Goal: Transaction & Acquisition: Download file/media

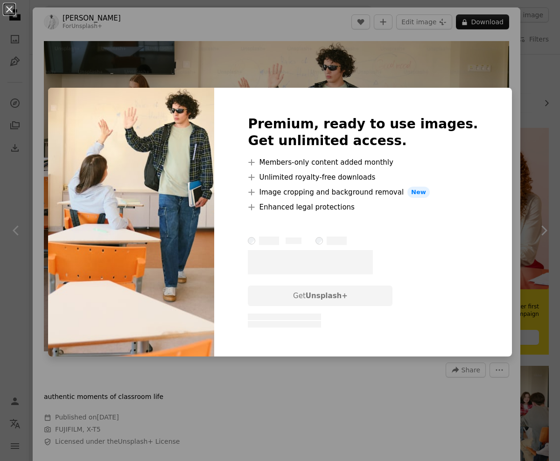
scroll to position [190, 0]
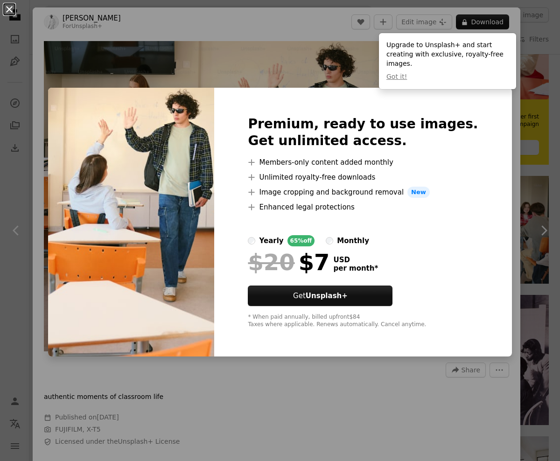
click at [13, 7] on button "An X shape" at bounding box center [9, 9] width 11 height 11
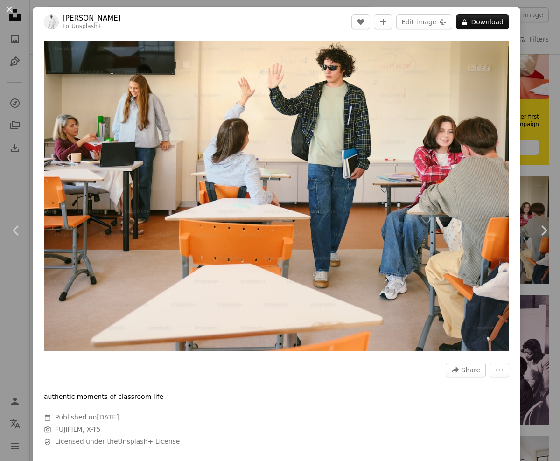
click at [4, 8] on button "An X shape" at bounding box center [9, 9] width 11 height 11
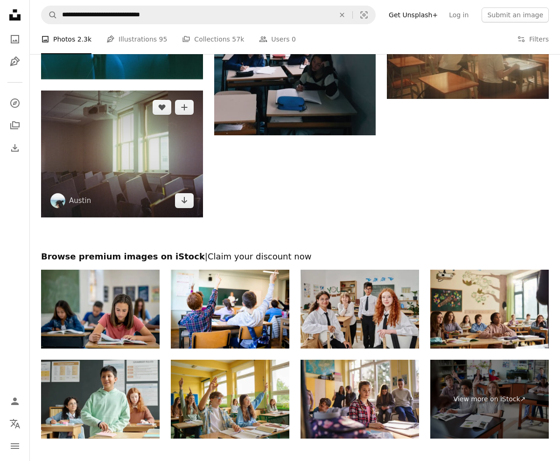
scroll to position [1009, 0]
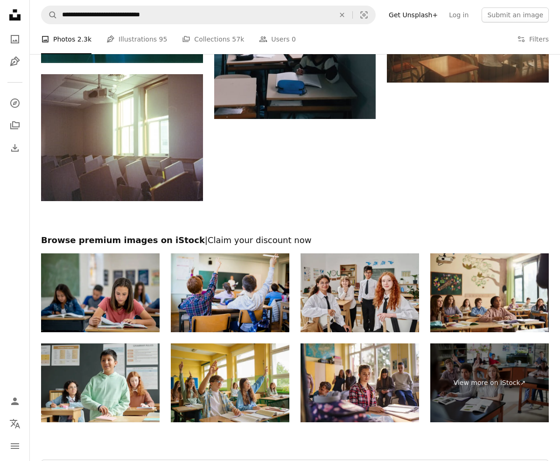
click at [251, 311] on img at bounding box center [230, 292] width 118 height 79
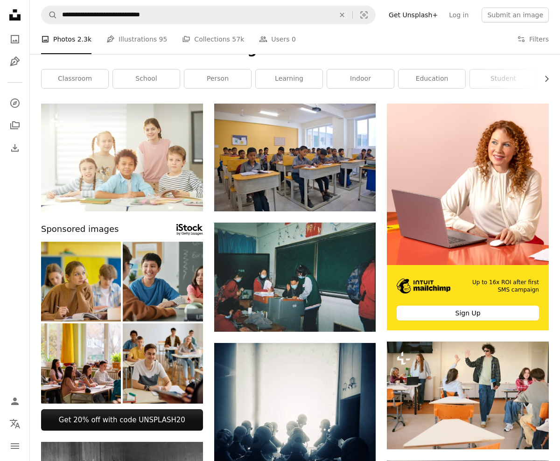
scroll to position [0, 0]
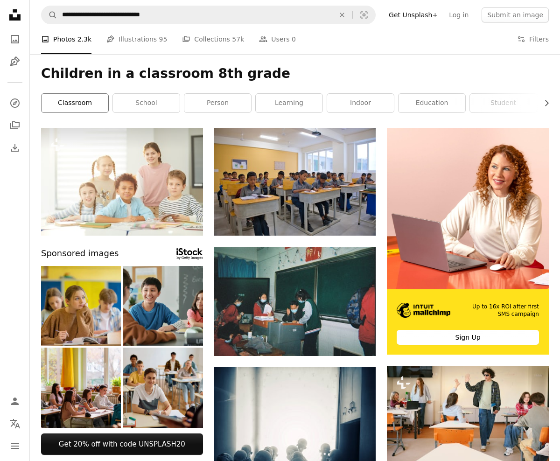
click at [88, 107] on link "classroom" at bounding box center [75, 103] width 67 height 19
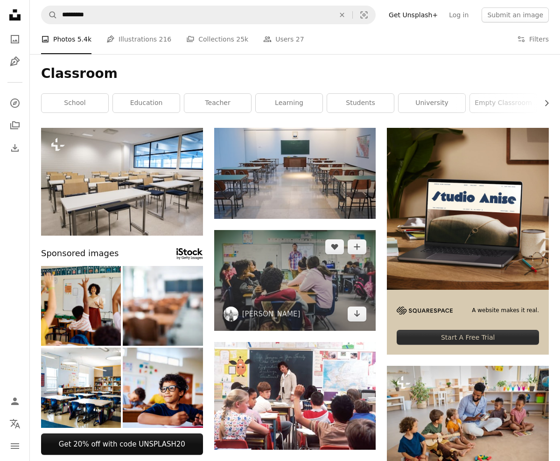
click at [317, 271] on img at bounding box center [295, 280] width 162 height 101
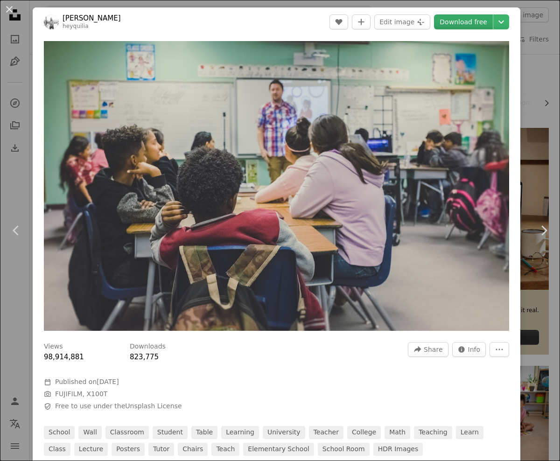
click at [474, 19] on link "Download free" at bounding box center [463, 21] width 59 height 15
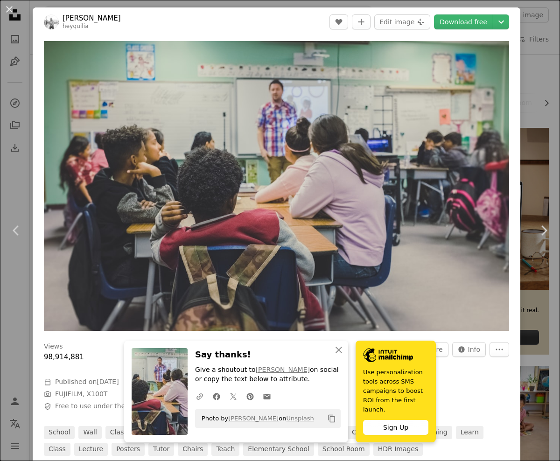
click at [335, 419] on icon "Copy content" at bounding box center [331, 418] width 8 height 8
click at [335, 349] on icon "An X shape" at bounding box center [338, 349] width 11 height 11
